Goal: Navigation & Orientation: Find specific page/section

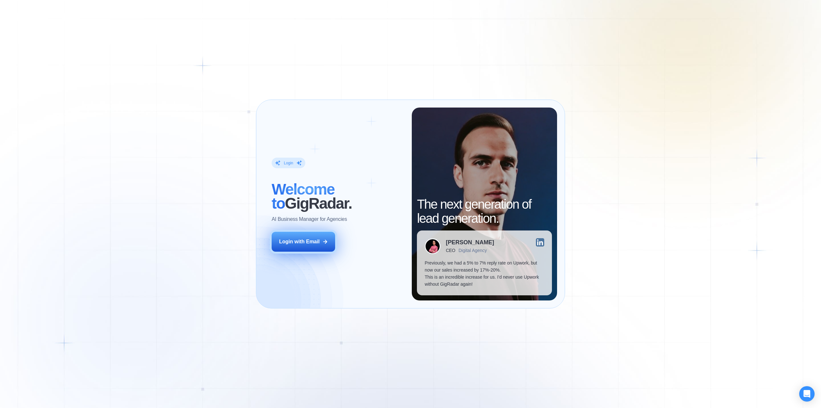
click at [296, 241] on div "Login with Email" at bounding box center [299, 241] width 41 height 7
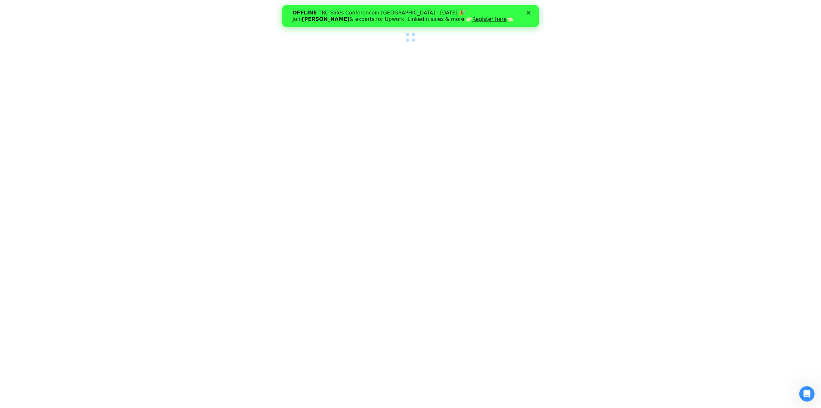
click at [529, 13] on polygon "Закрити" at bounding box center [529, 13] width 4 height 4
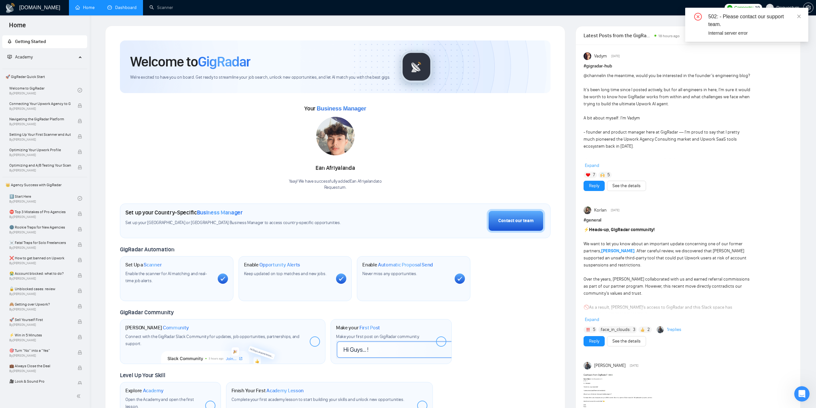
click at [113, 10] on link "Dashboard" at bounding box center [121, 7] width 29 height 5
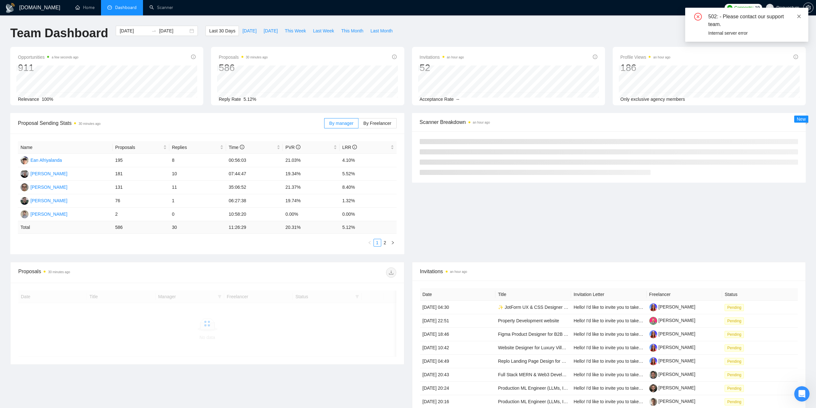
click at [801, 15] on icon "close" at bounding box center [799, 16] width 4 height 4
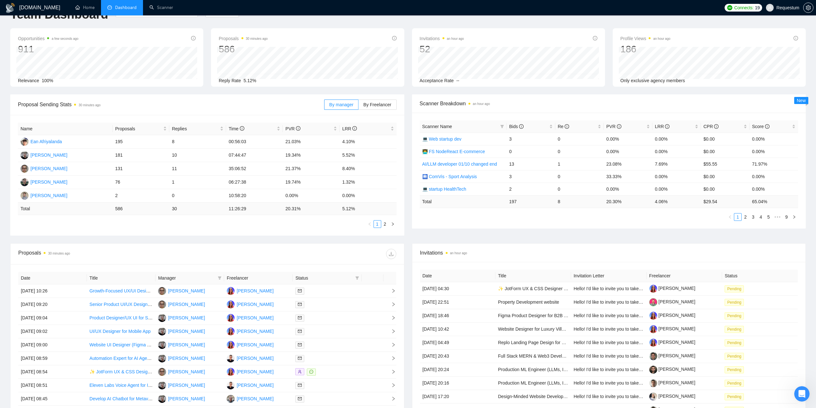
scroll to position [108, 0]
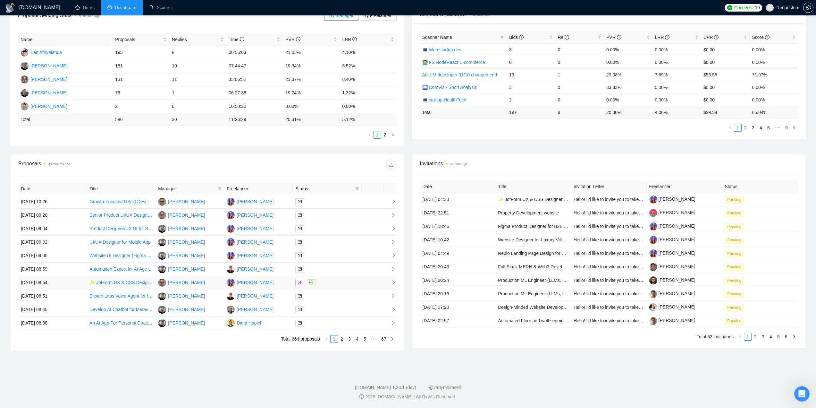
click at [333, 284] on div at bounding box center [327, 282] width 64 height 7
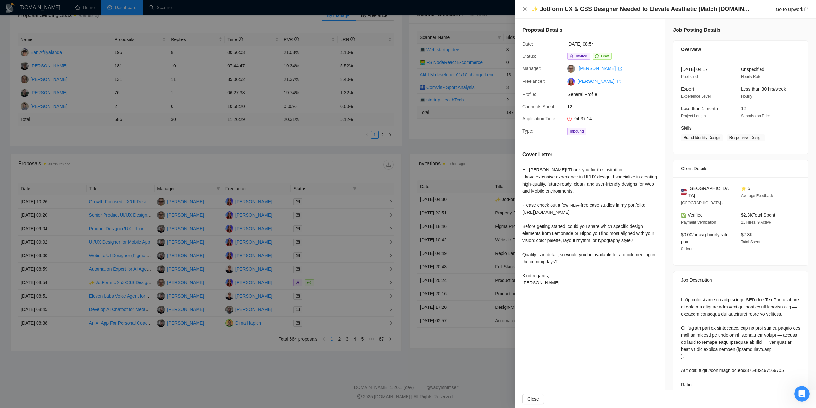
click at [302, 366] on div at bounding box center [408, 204] width 816 height 408
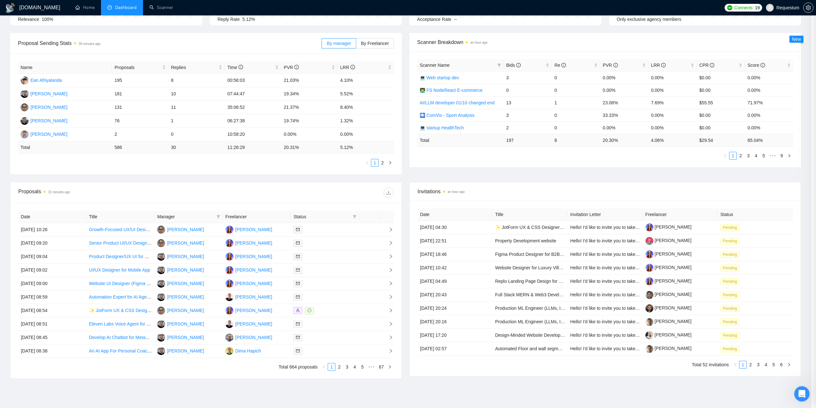
scroll to position [0, 0]
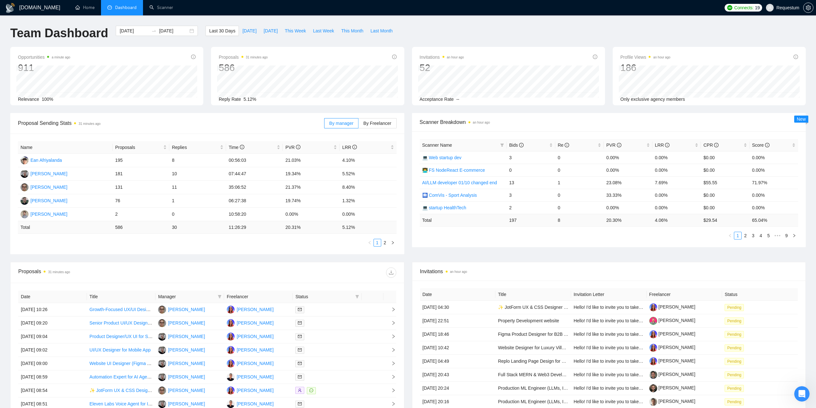
click at [119, 8] on span "Dashboard" at bounding box center [125, 7] width 21 height 5
click at [122, 6] on span "Dashboard" at bounding box center [125, 7] width 21 height 5
click at [82, 9] on link "Home" at bounding box center [84, 7] width 19 height 5
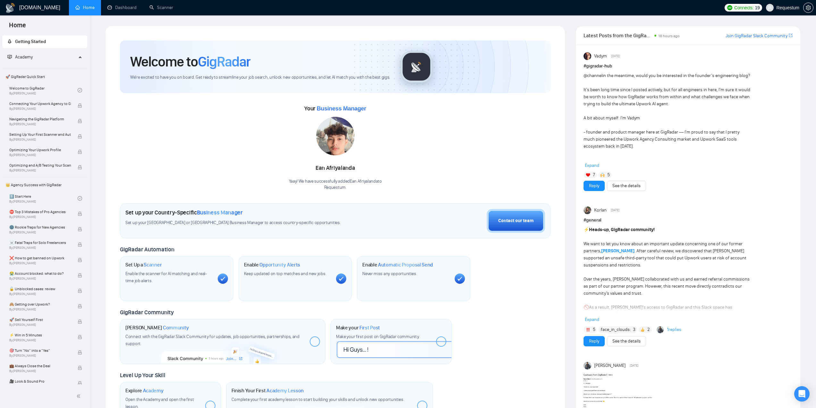
drag, startPoint x: 33, startPoint y: 8, endPoint x: 38, endPoint y: 10, distance: 5.8
click at [33, 8] on h1 "[DOMAIN_NAME]" at bounding box center [39, 7] width 41 height 15
click at [29, 6] on h1 "[DOMAIN_NAME]" at bounding box center [39, 7] width 41 height 15
